Goal: Information Seeking & Learning: Check status

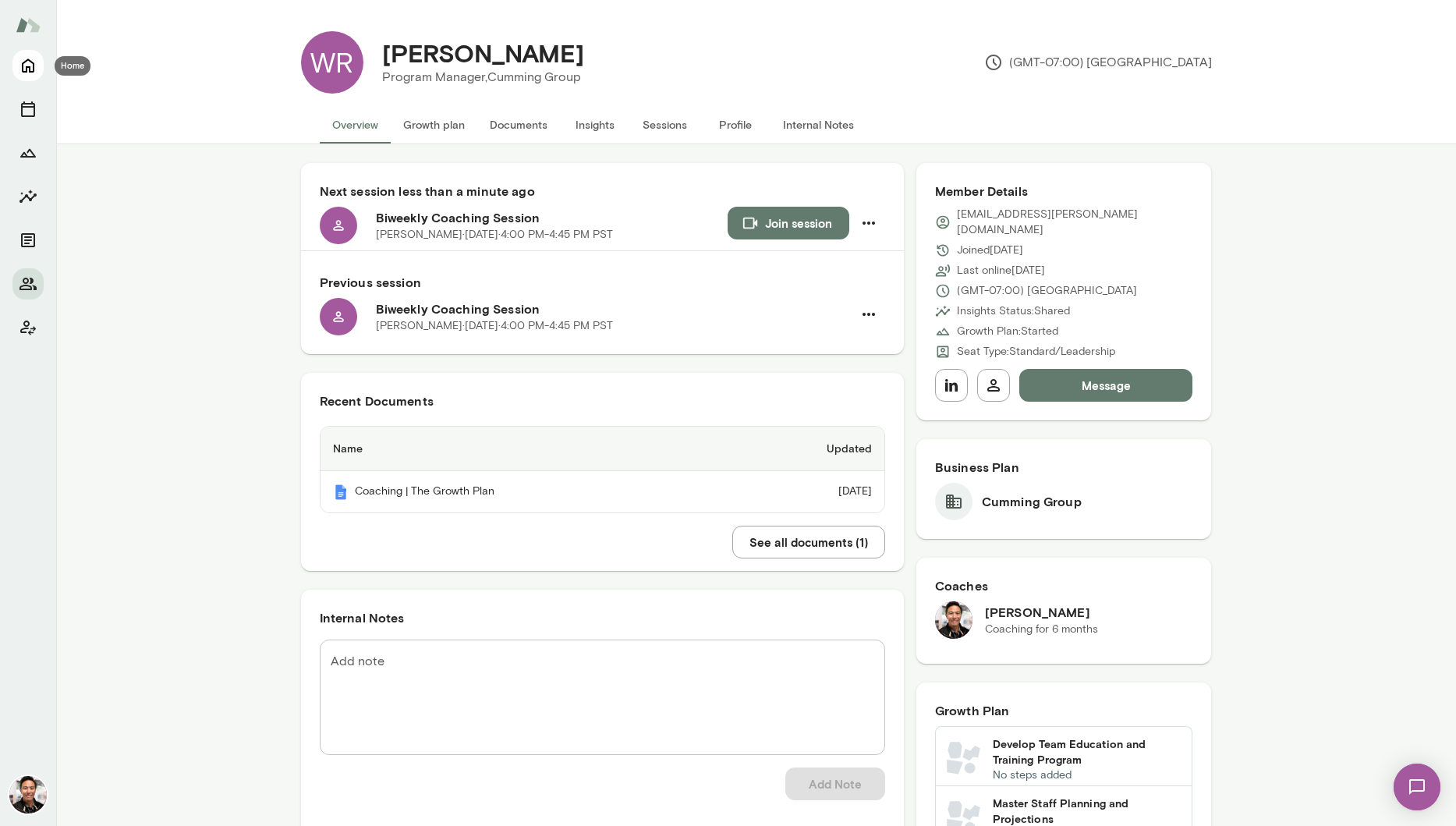
click at [32, 66] on icon "Home" at bounding box center [29, 66] width 19 height 19
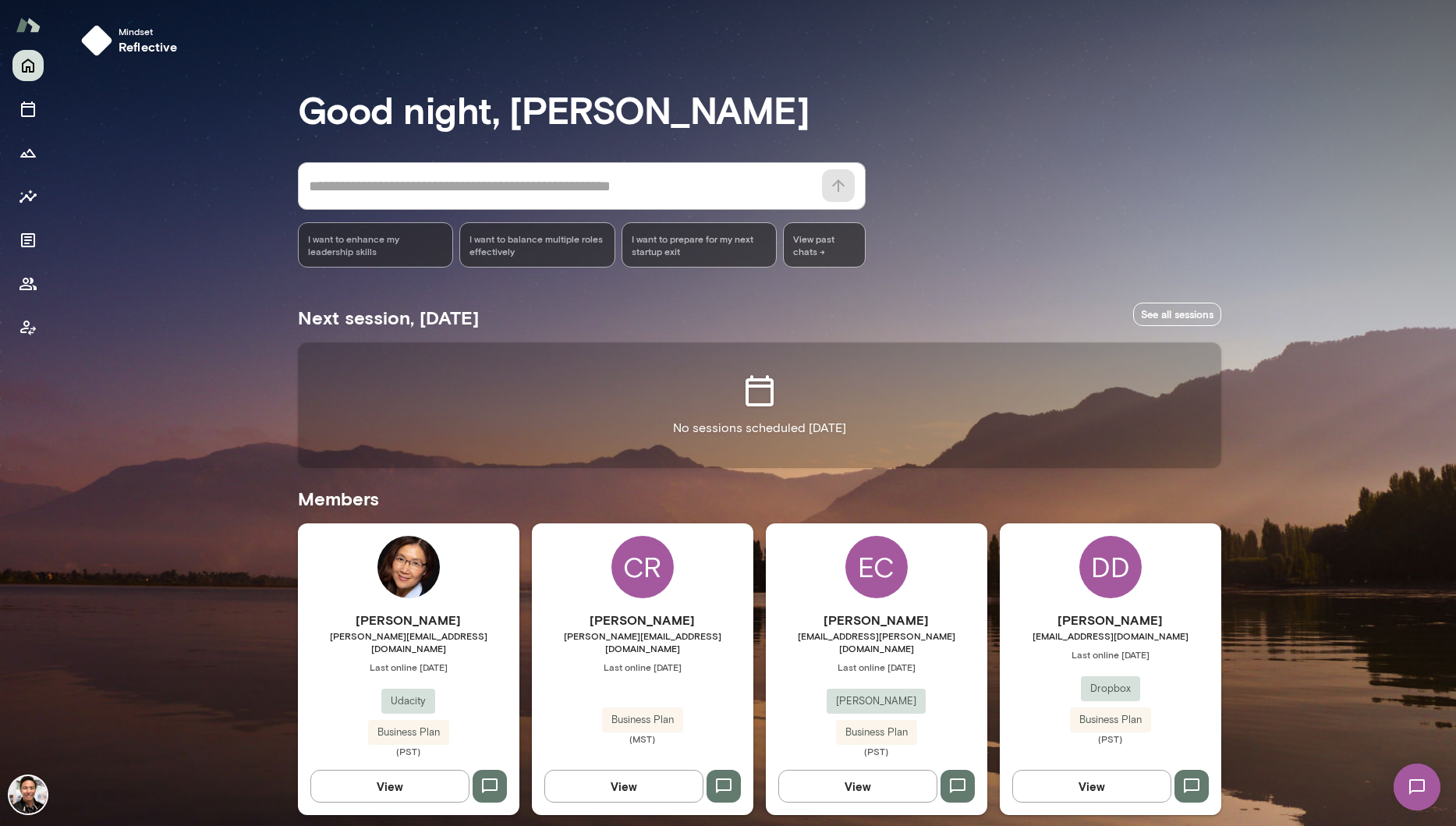
scroll to position [2269, 0]
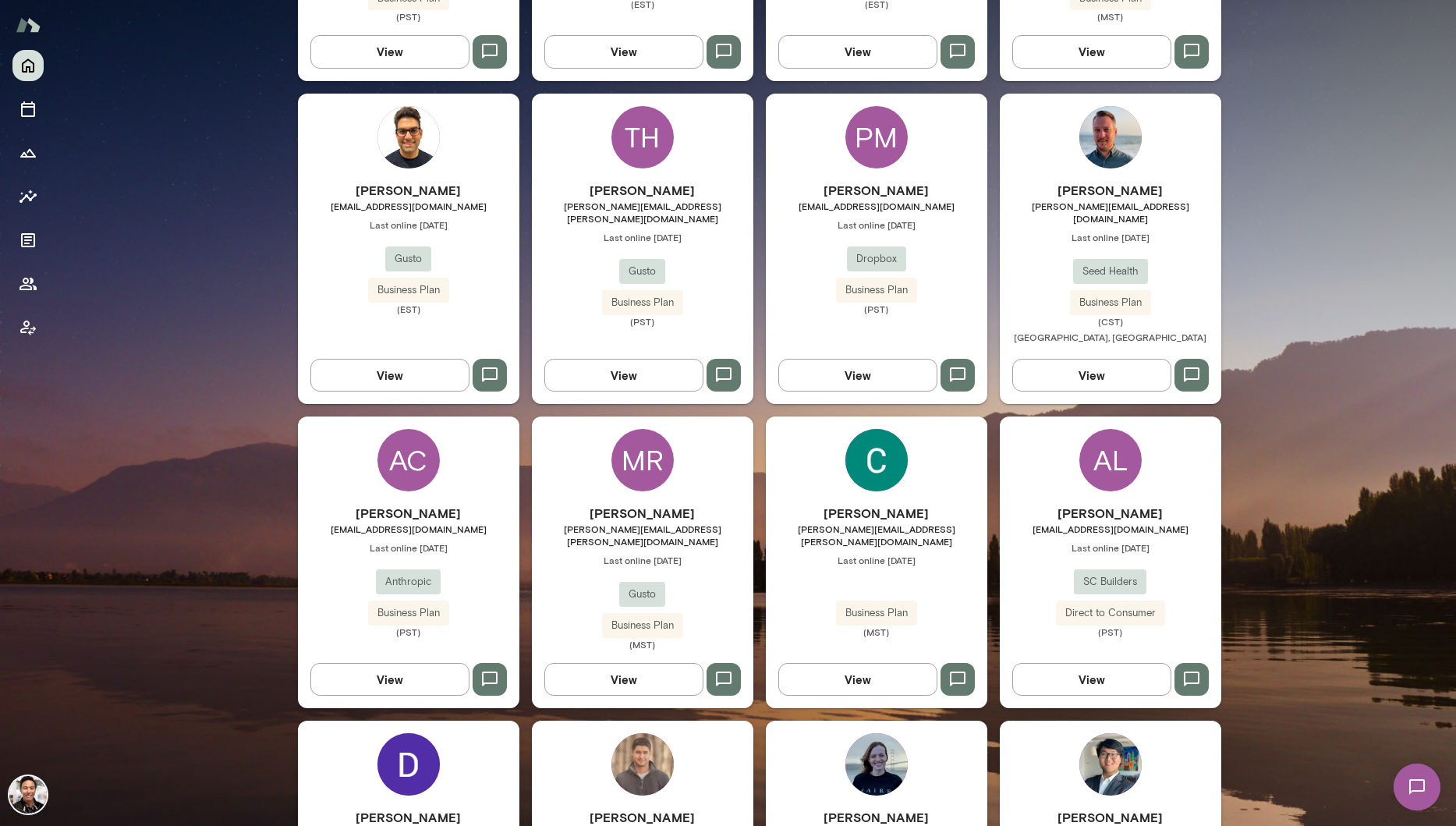
click at [1083, 429] on div "AL" at bounding box center [1111, 460] width 62 height 62
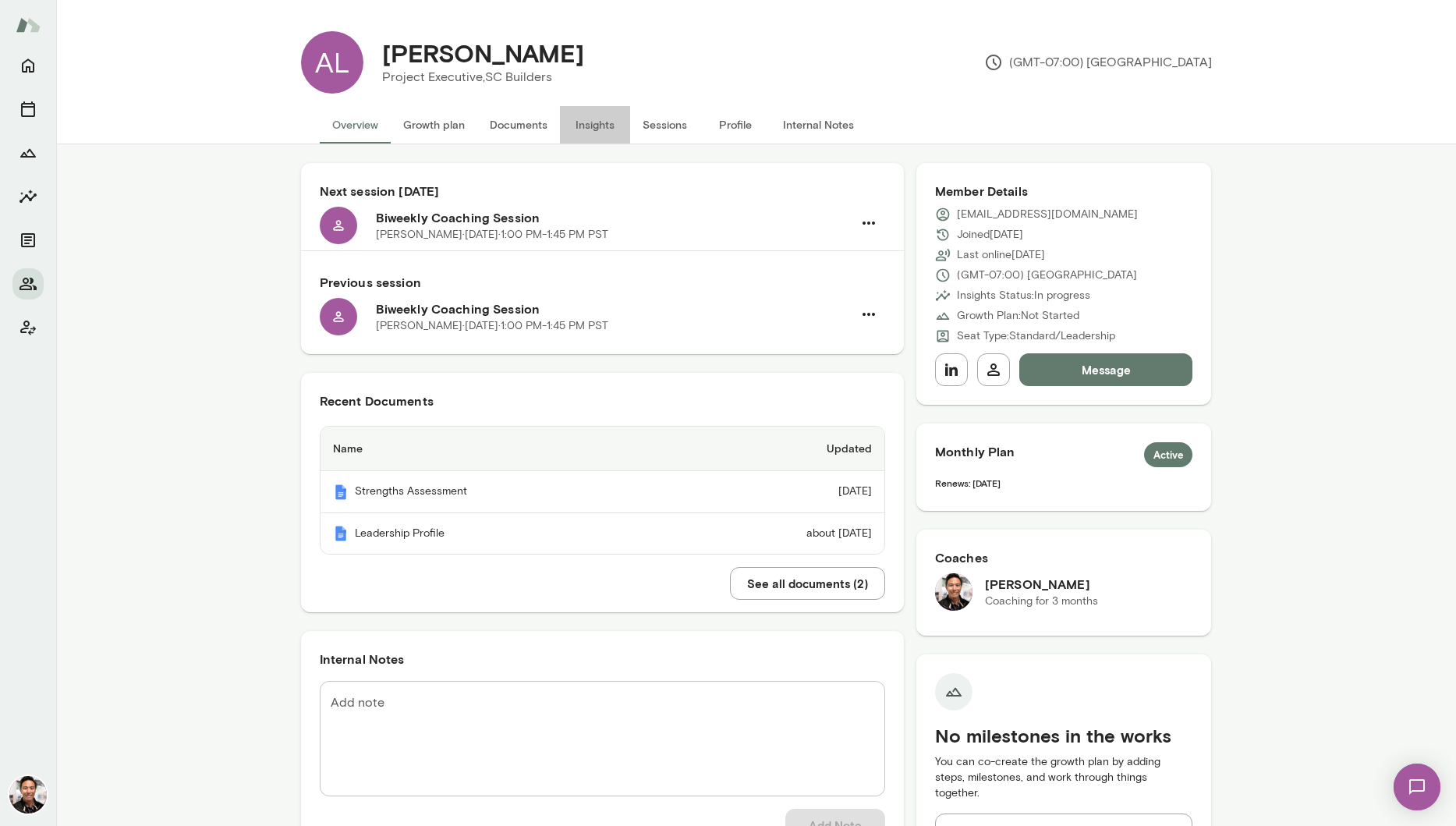
click at [618, 121] on button "Insights" at bounding box center [594, 124] width 70 height 37
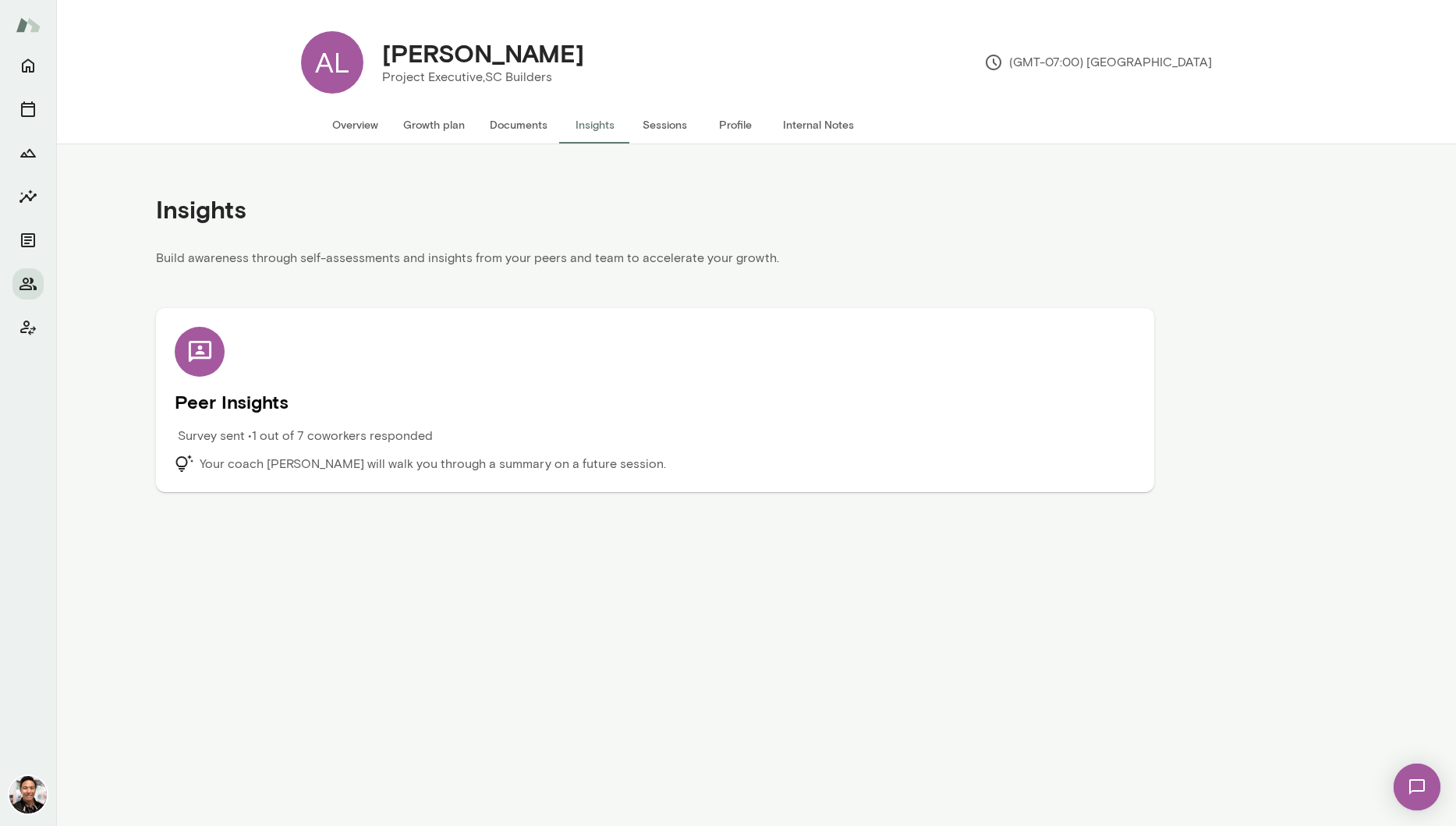
click at [645, 343] on div "Peer Insights Survey sent • 1 out of 7 coworkers responded Your coach [PERSON_N…" at bounding box center [654, 400] width 961 height 147
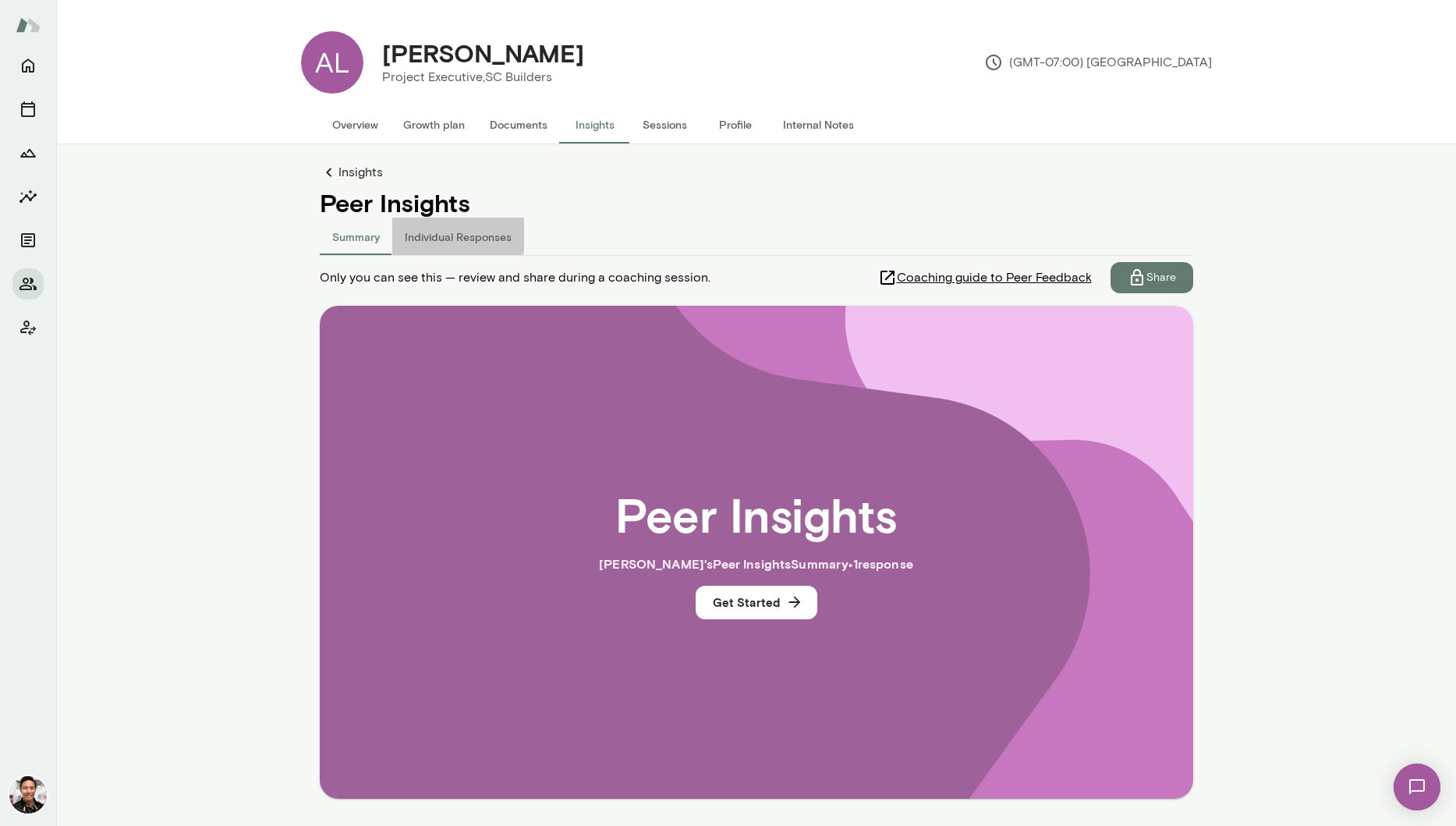
click at [443, 231] on button "Individual Responses" at bounding box center [458, 236] width 132 height 37
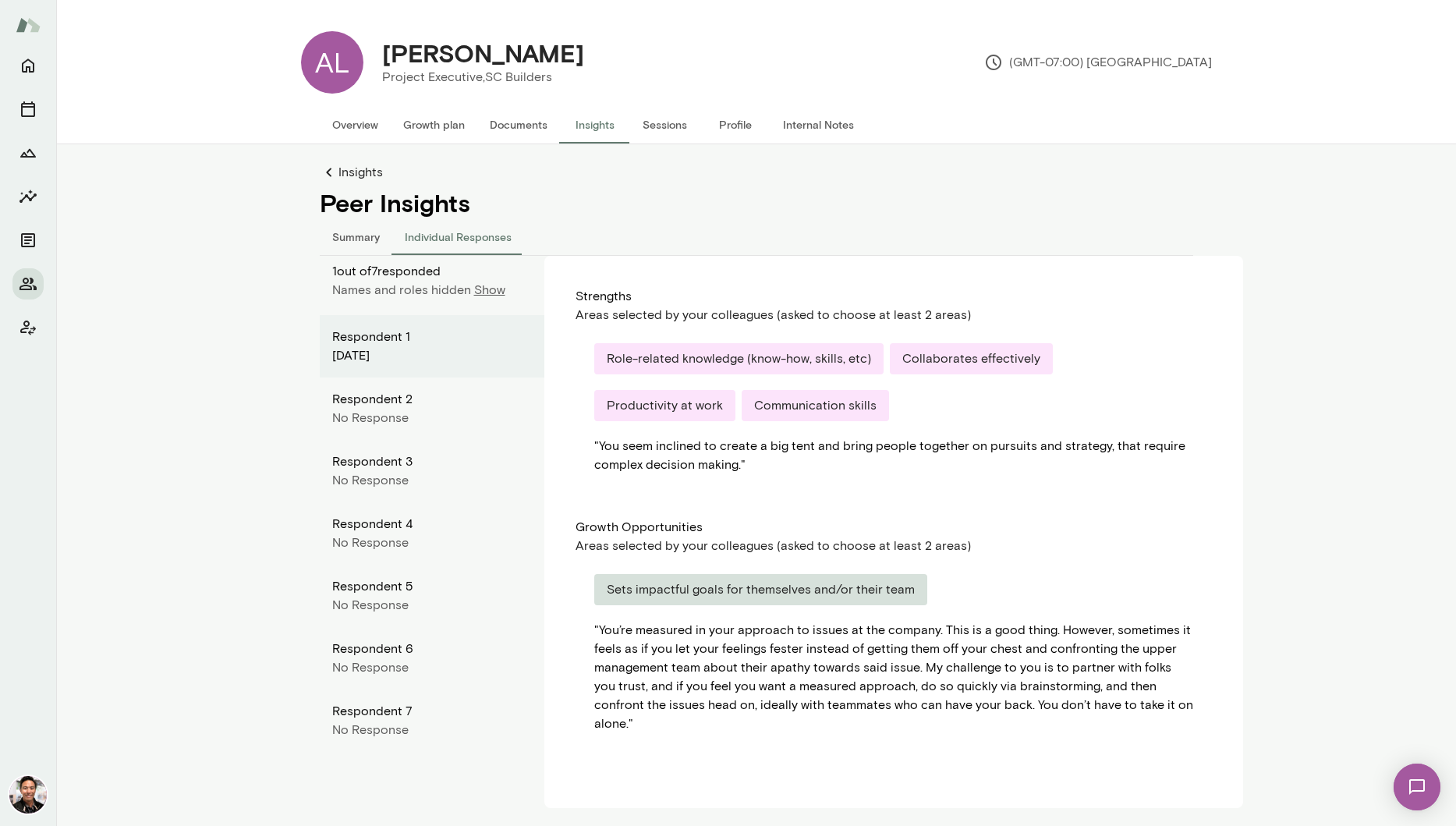
click at [489, 292] on p "Show" at bounding box center [489, 291] width 31 height 19
click at [350, 235] on button "Summary" at bounding box center [357, 236] width 73 height 37
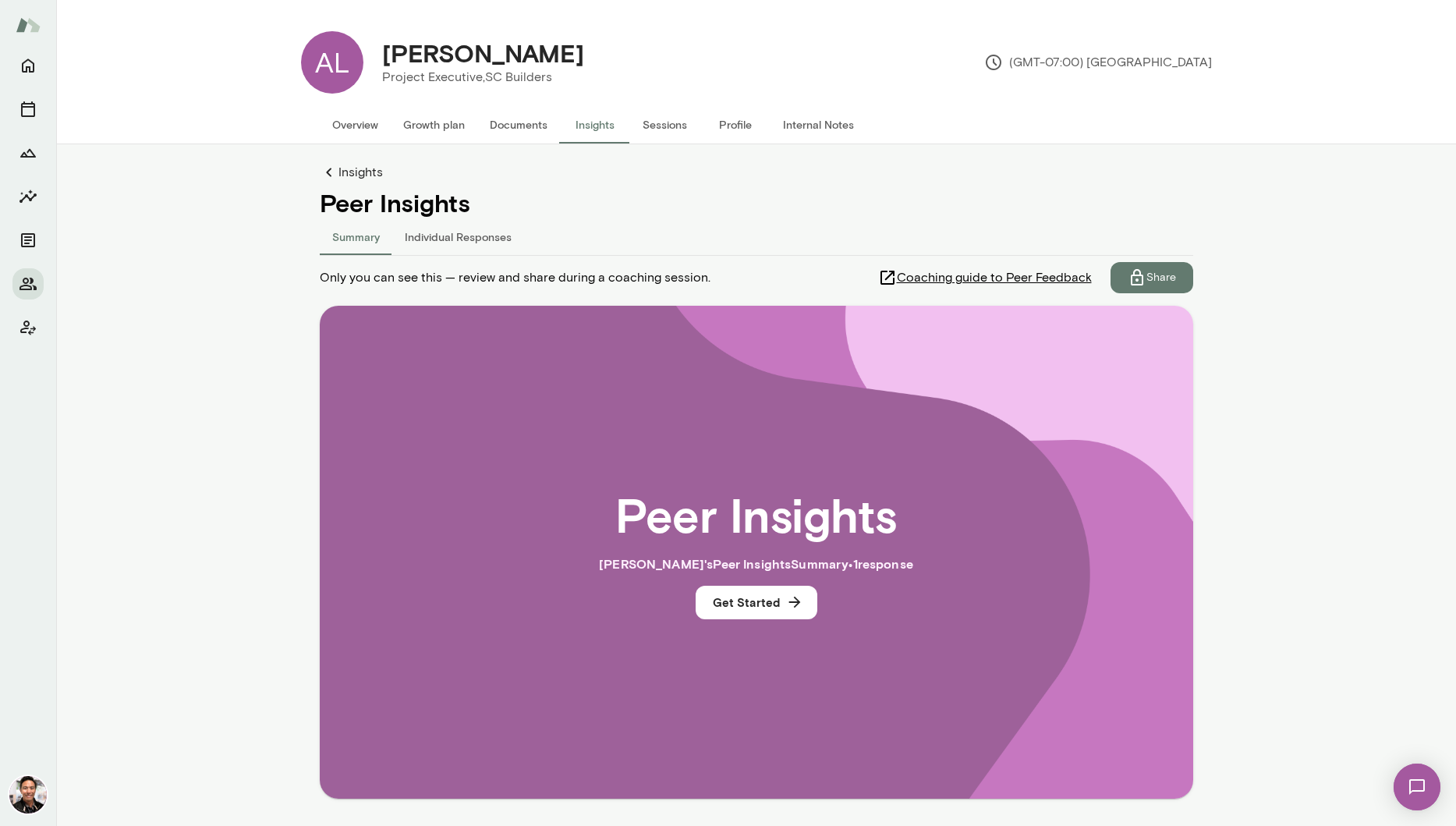
click at [327, 166] on icon at bounding box center [330, 173] width 19 height 19
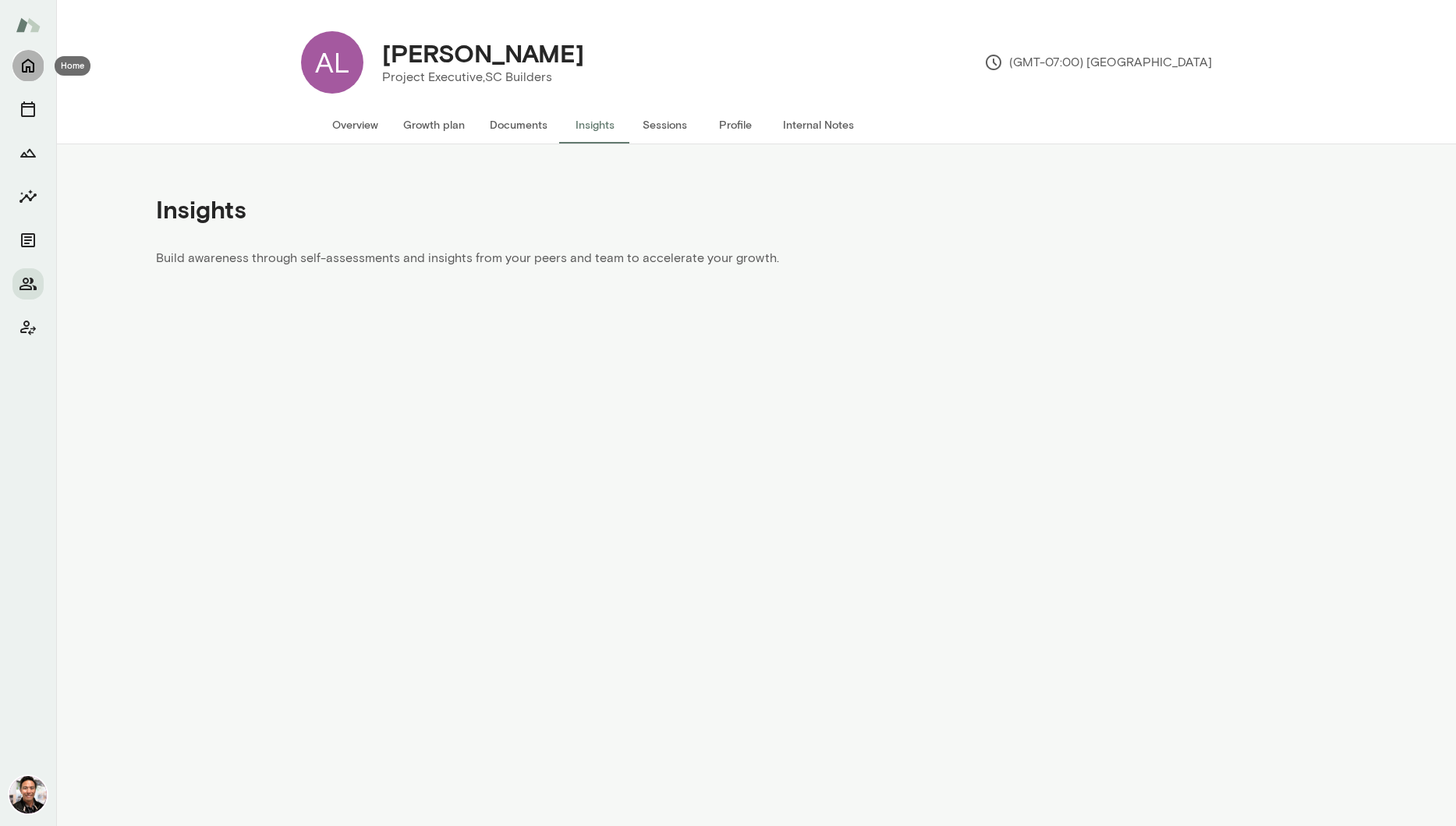
click at [35, 66] on icon "Home" at bounding box center [29, 66] width 19 height 19
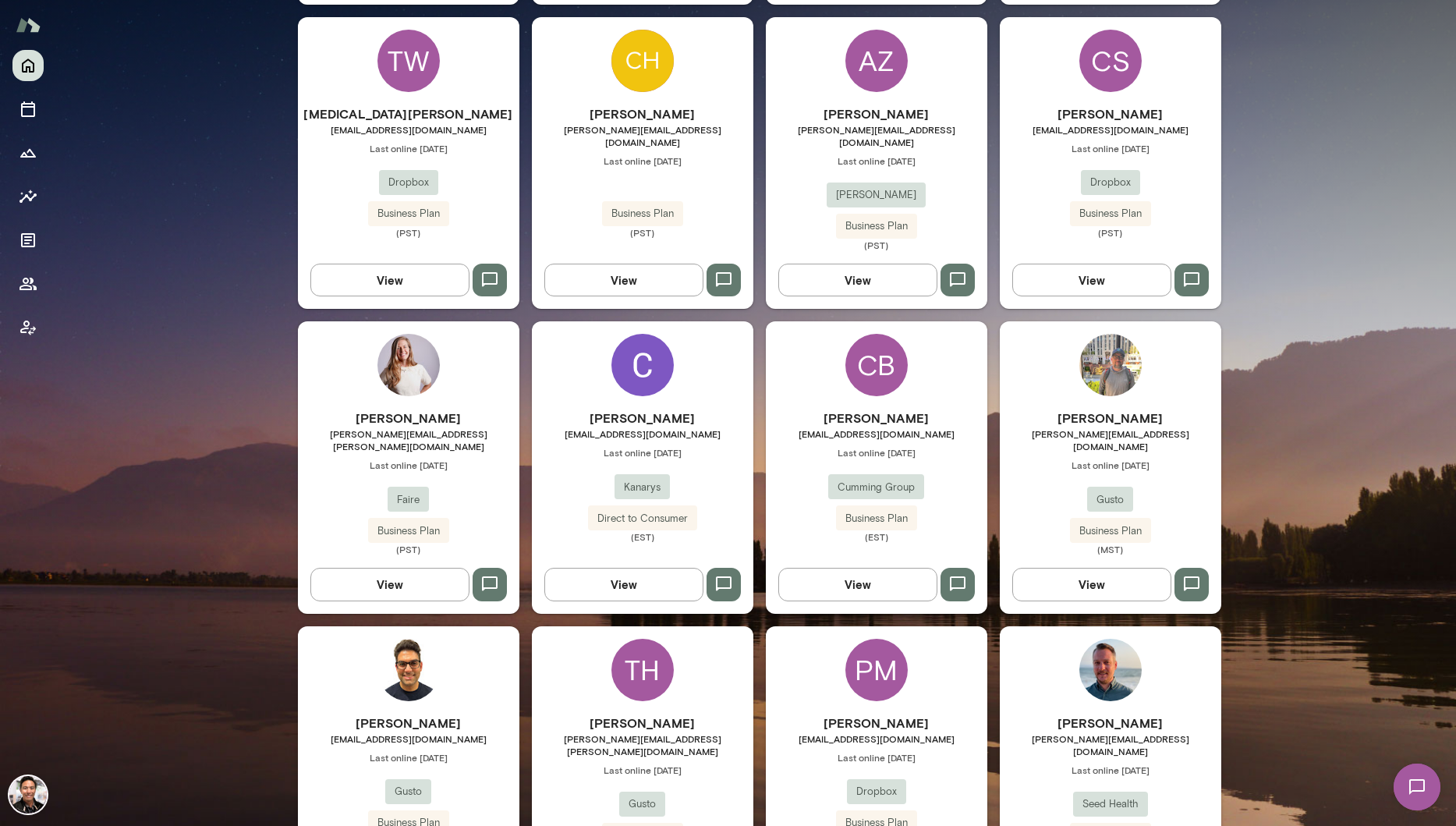
scroll to position [2349, 0]
